Goal: Information Seeking & Learning: Check status

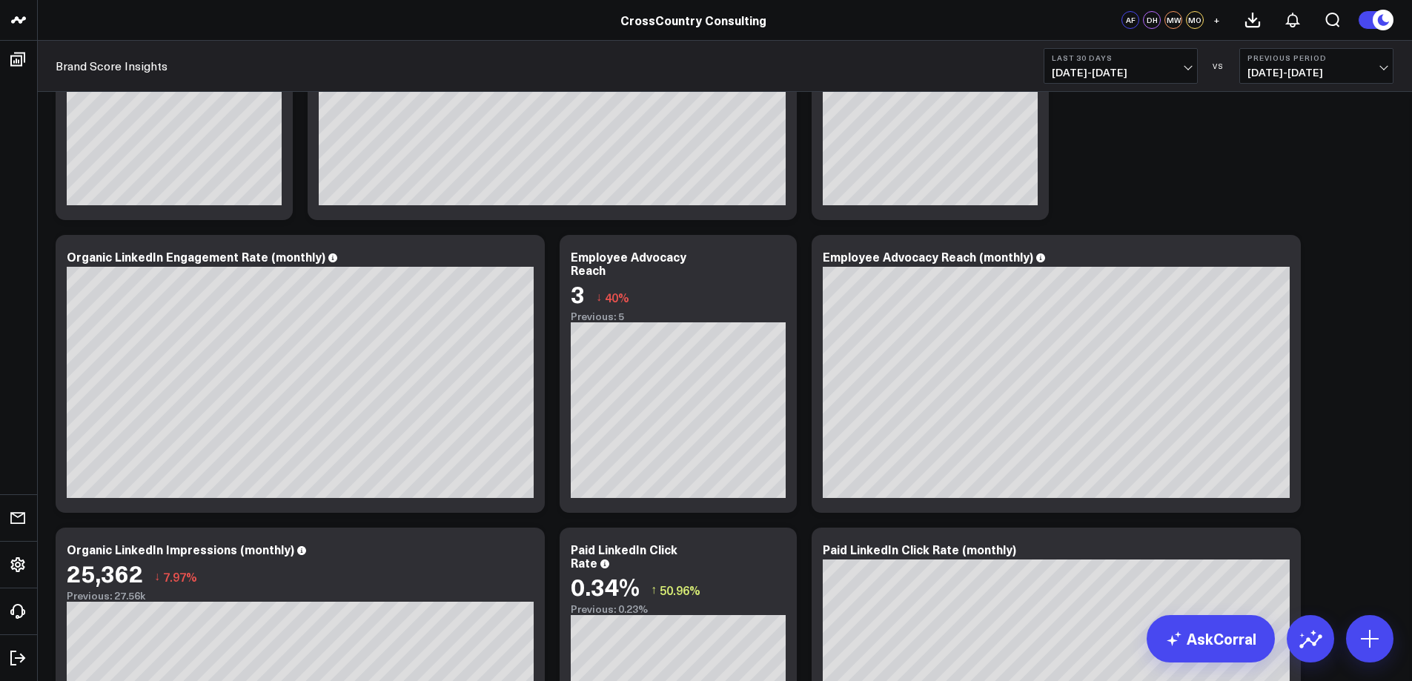
scroll to position [857, 0]
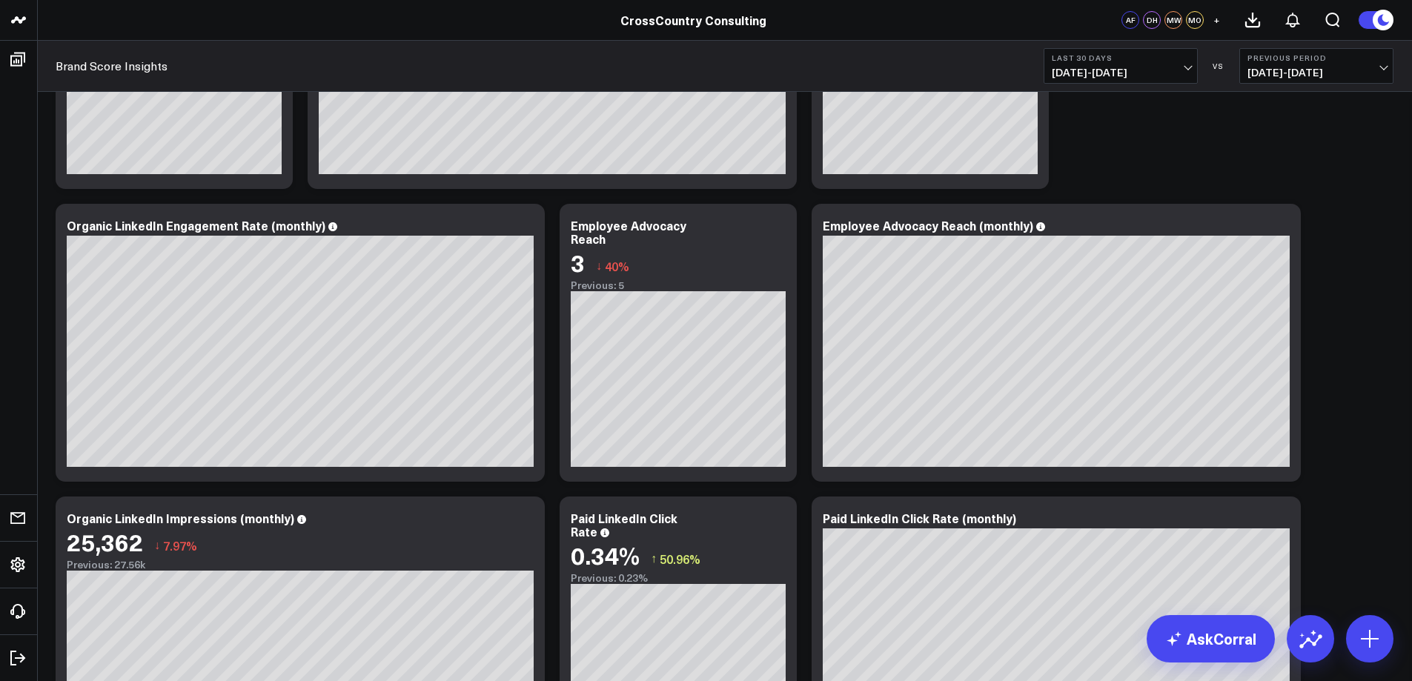
click at [1381, 61] on b "Previous Period" at bounding box center [1316, 57] width 138 height 9
click at [1274, 132] on link "MoM" at bounding box center [1316, 127] width 153 height 28
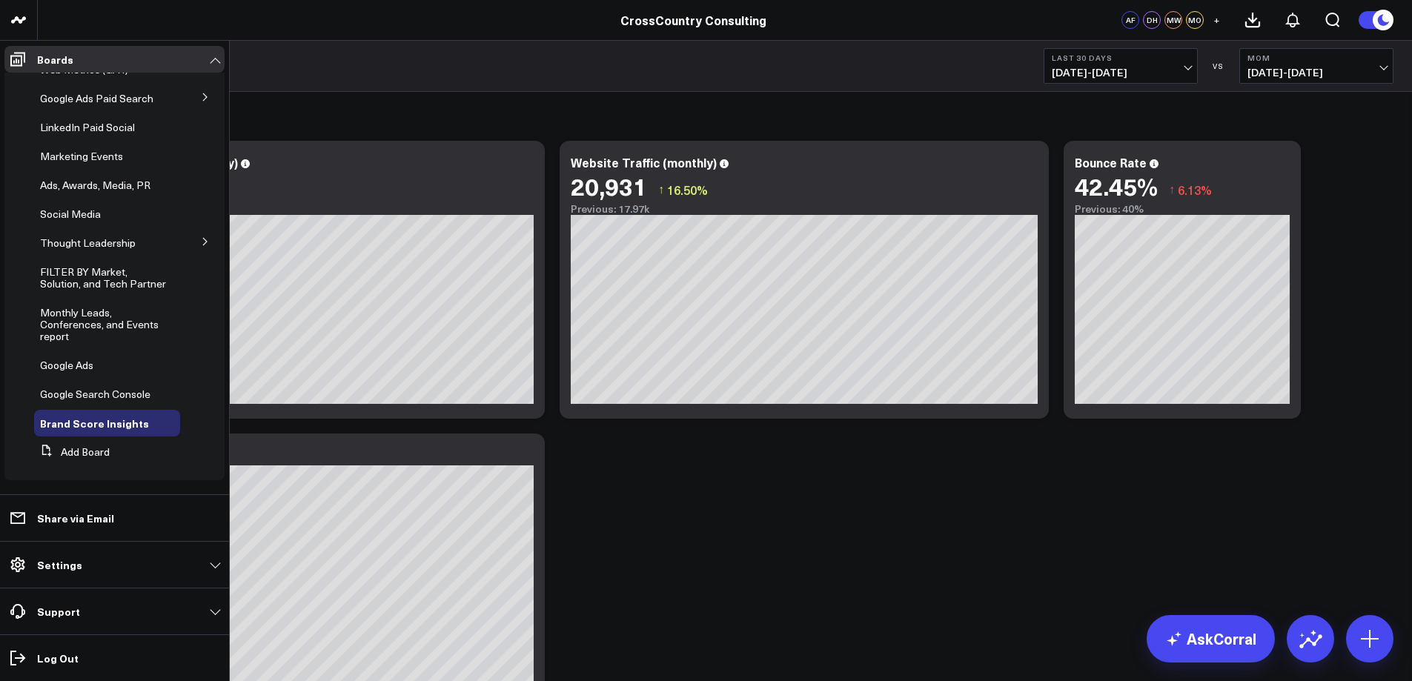
scroll to position [230, 0]
click at [78, 388] on span "Google Search Console" at bounding box center [95, 394] width 110 height 14
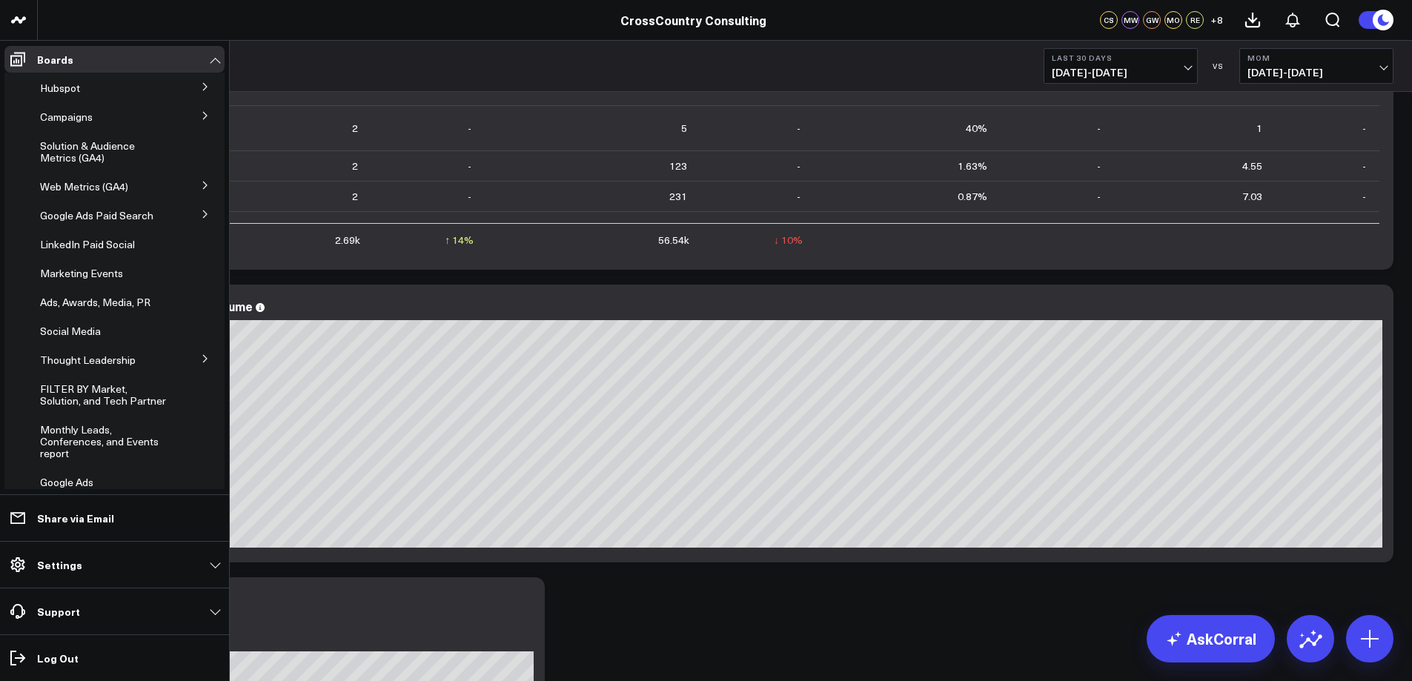
scroll to position [90, 0]
click at [116, 406] on span "FILTER BY Market, Solution, and Tech Partner" at bounding box center [103, 393] width 126 height 26
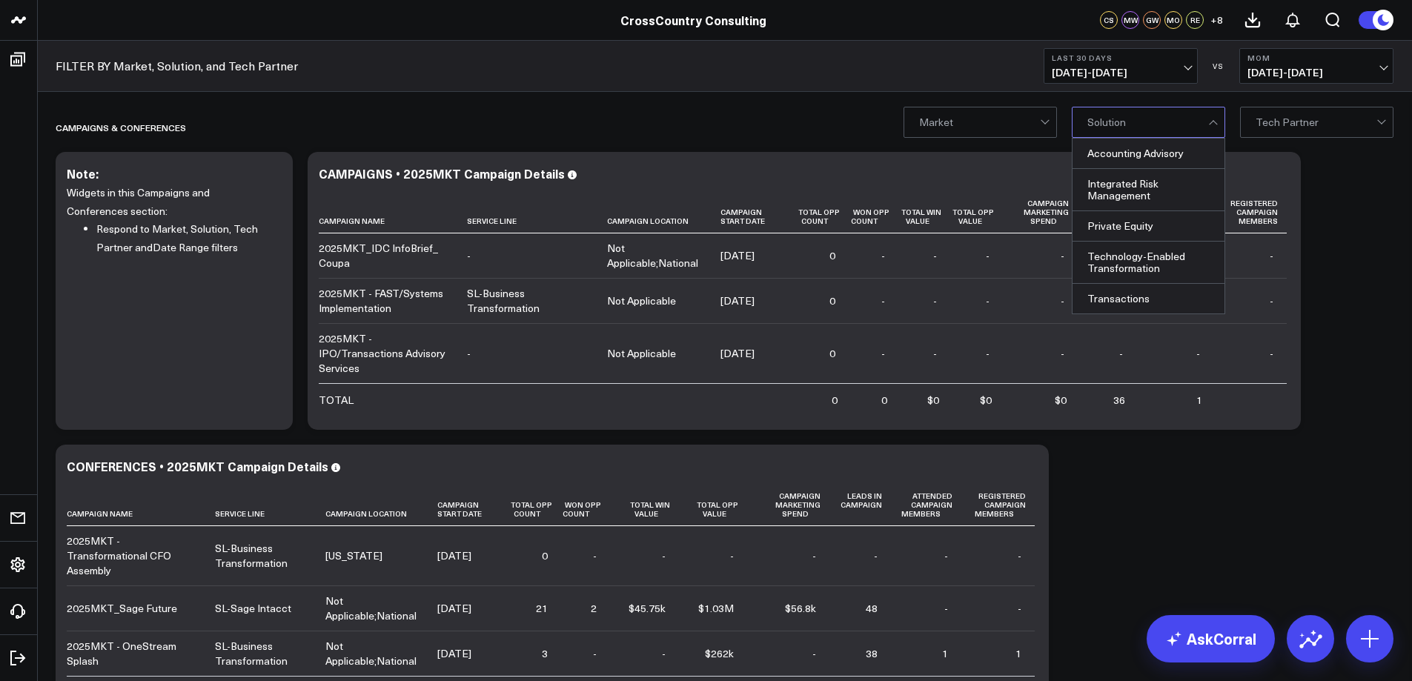
click at [1207, 125] on div "Solution" at bounding box center [1148, 122] width 153 height 31
click at [1126, 293] on div "Transactions" at bounding box center [1148, 299] width 152 height 30
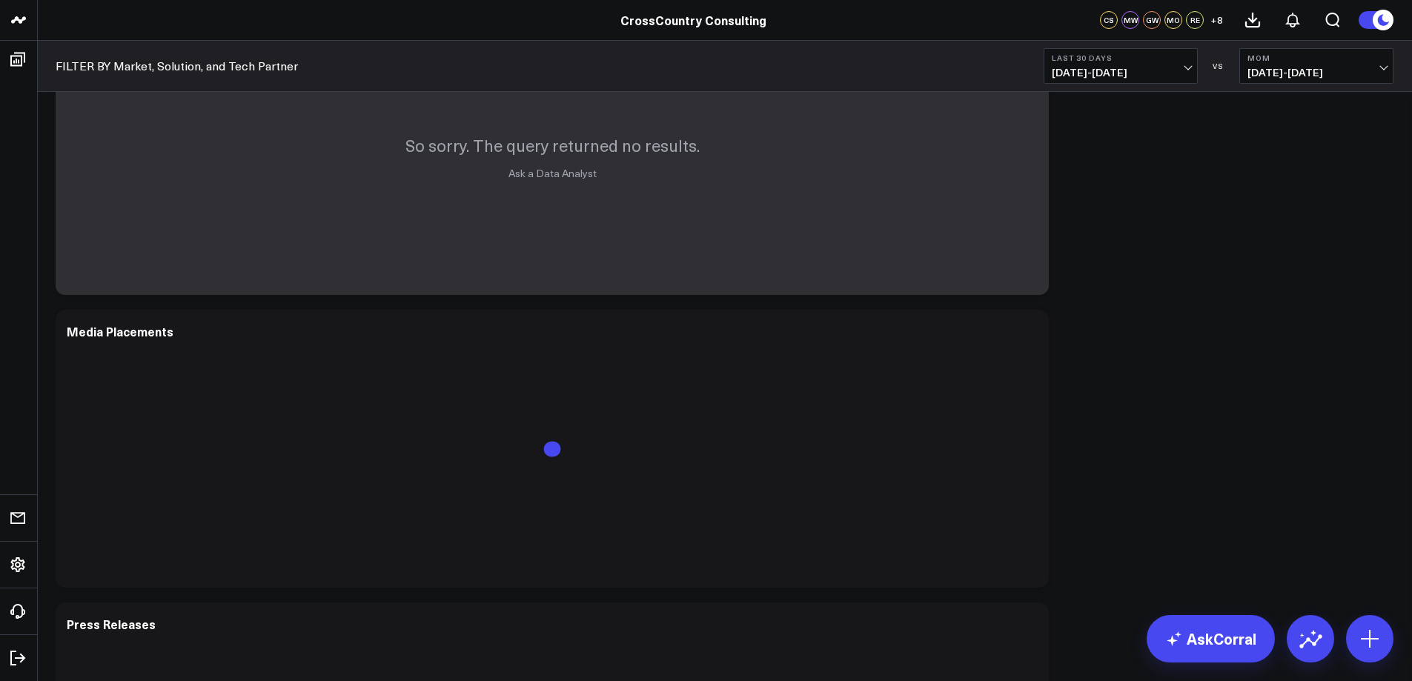
scroll to position [1360, 0]
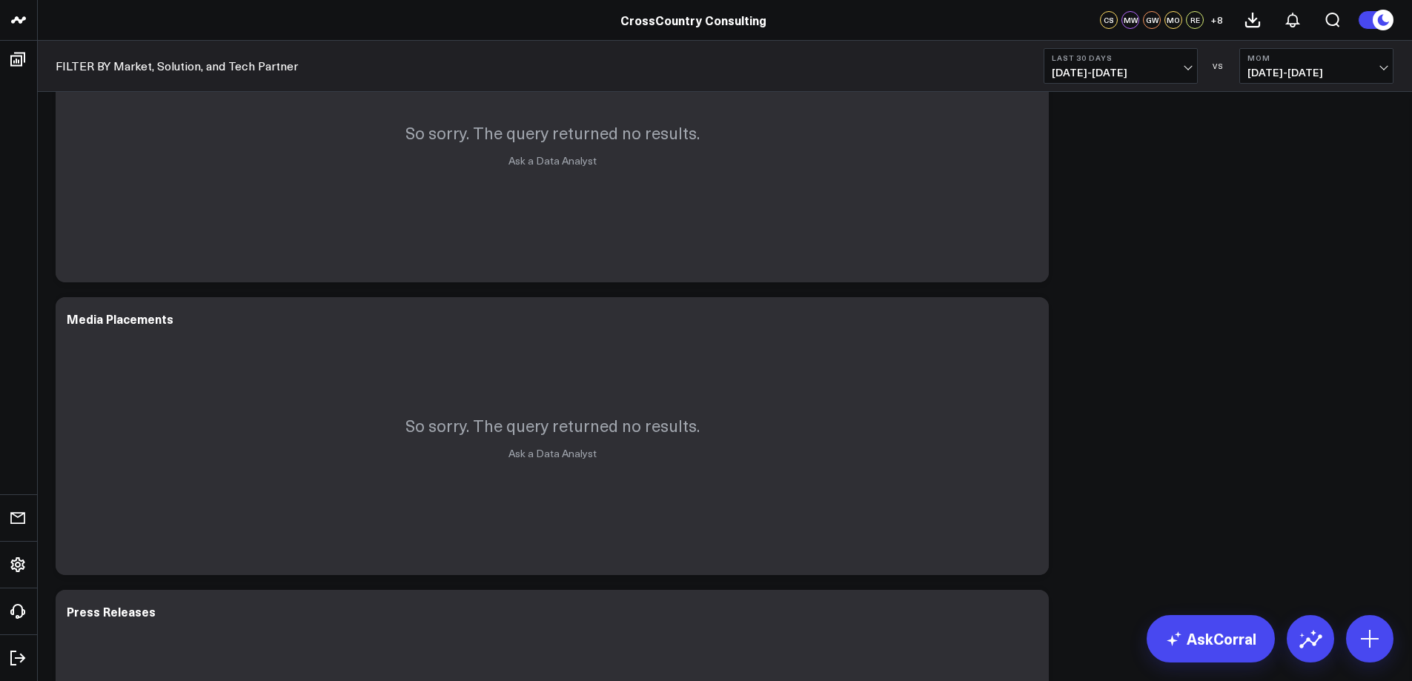
click at [1384, 67] on span "06/13/25 - 07/11/25" at bounding box center [1316, 73] width 138 height 12
click at [1282, 179] on link "No Comparison" at bounding box center [1316, 184] width 153 height 28
click at [1190, 67] on span "07/13/25 - 08/11/25" at bounding box center [1121, 73] width 138 height 12
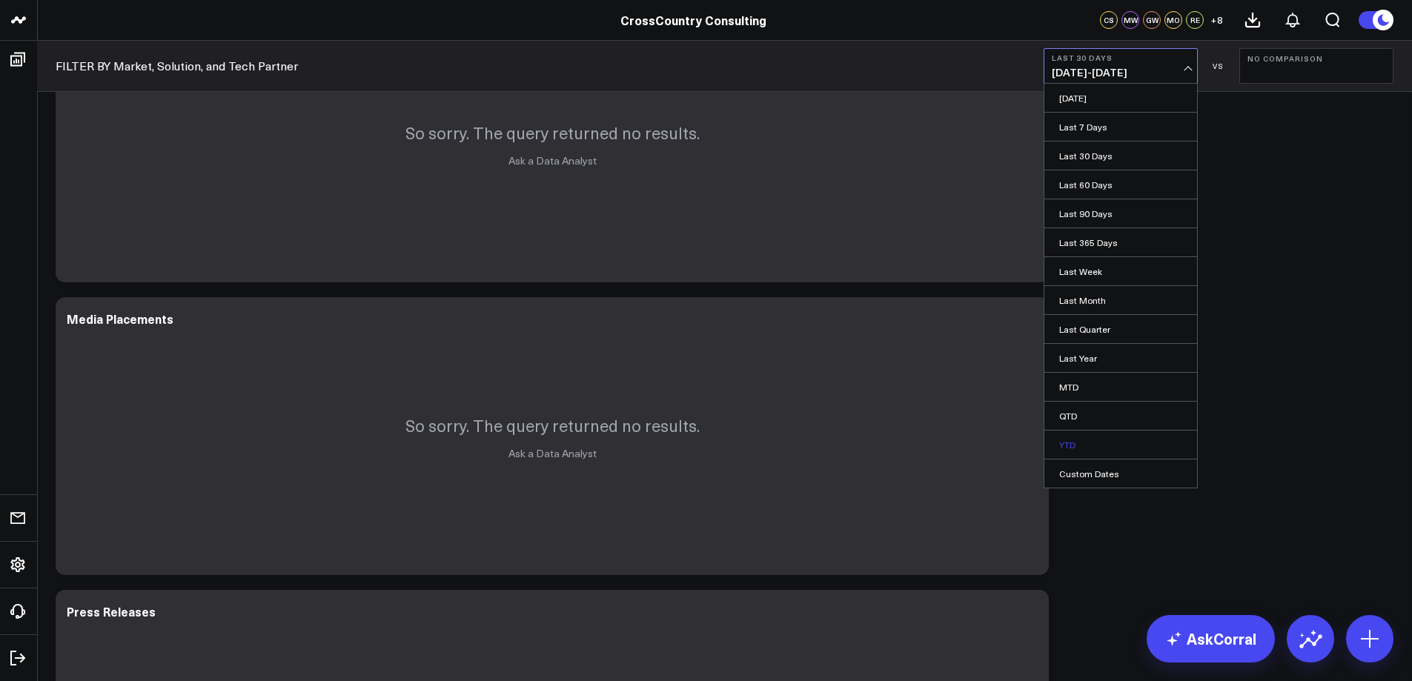
click at [1082, 448] on link "YTD" at bounding box center [1120, 445] width 153 height 28
